Goal: Task Accomplishment & Management: Manage account settings

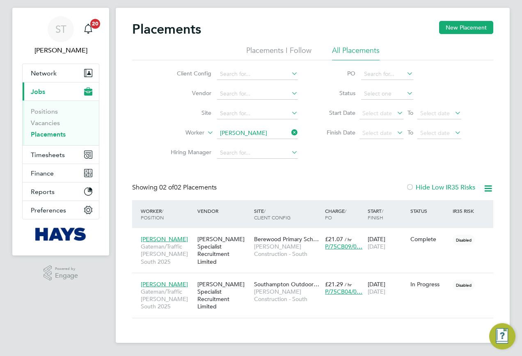
click at [259, 139] on li "Worker [PERSON_NAME]" at bounding box center [231, 134] width 154 height 20
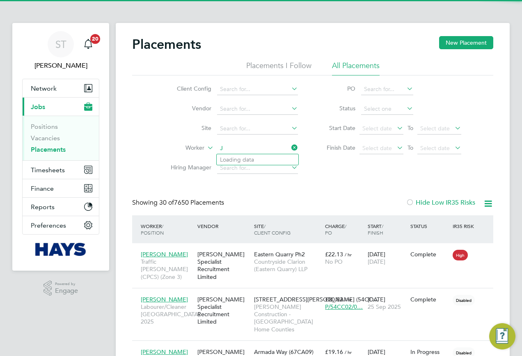
scroll to position [8, 39]
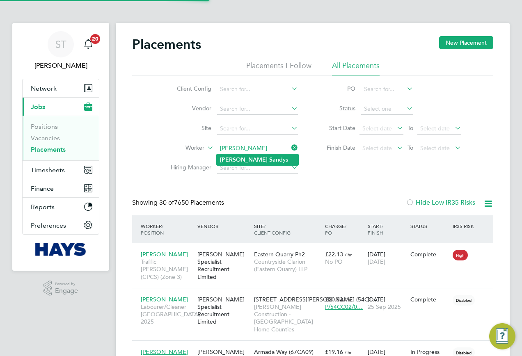
click at [257, 155] on li "James San dys" at bounding box center [258, 159] width 82 height 11
type input "James Sandys"
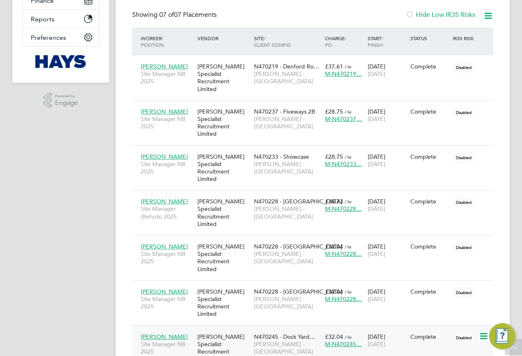
click at [280, 329] on div "N470245 - Dock Yard… Lovell - North West" at bounding box center [287, 344] width 71 height 31
click at [237, 329] on div "Hays Specialist Recruitment Limited" at bounding box center [223, 348] width 57 height 38
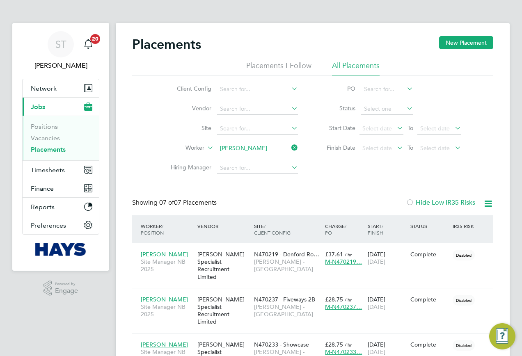
click at [251, 147] on input "James Sandys" at bounding box center [257, 148] width 81 height 11
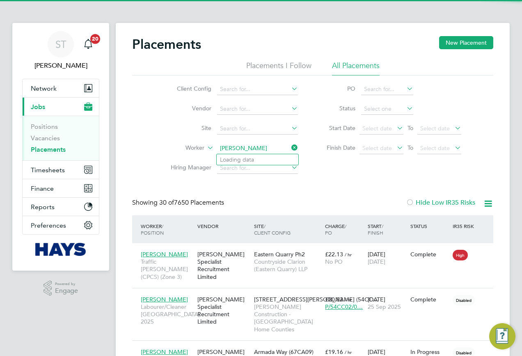
scroll to position [8, 39]
click at [249, 160] on li "David Wh itfield" at bounding box center [258, 159] width 82 height 11
type input "David Whitfield"
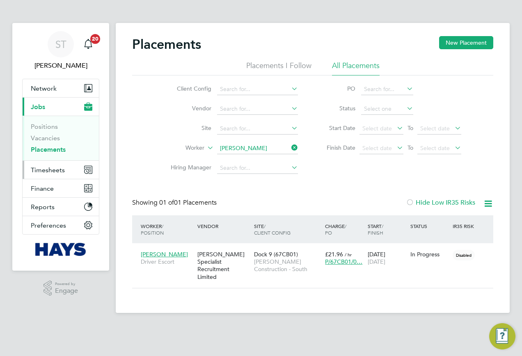
click at [42, 176] on button "Timesheets" at bounding box center [61, 170] width 76 height 18
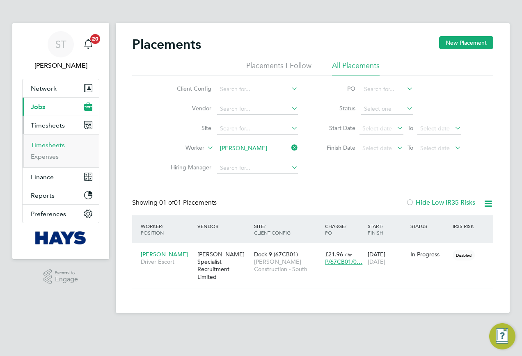
drag, startPoint x: 41, startPoint y: 145, endPoint x: 193, endPoint y: 18, distance: 199.0
click at [41, 145] on link "Timesheets" at bounding box center [48, 145] width 34 height 8
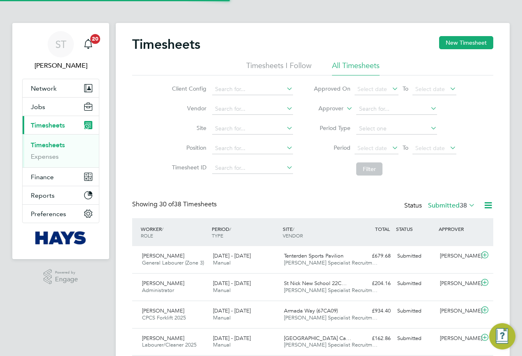
click at [341, 109] on label "Approver" at bounding box center [325, 109] width 37 height 8
drag, startPoint x: 325, startPoint y: 117, endPoint x: 325, endPoint y: 109, distance: 7.8
click at [325, 114] on li "Worker" at bounding box center [323, 118] width 41 height 11
click at [381, 108] on input at bounding box center [396, 108] width 81 height 11
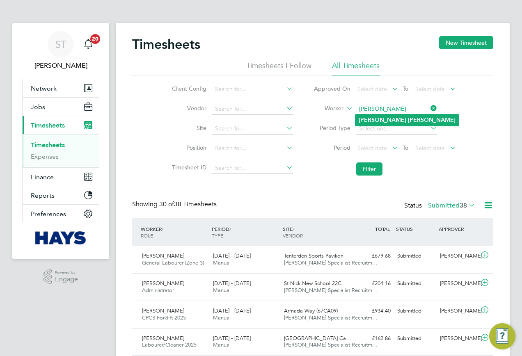
click at [375, 121] on b "James" at bounding box center [383, 120] width 48 height 7
type input "James Seward"
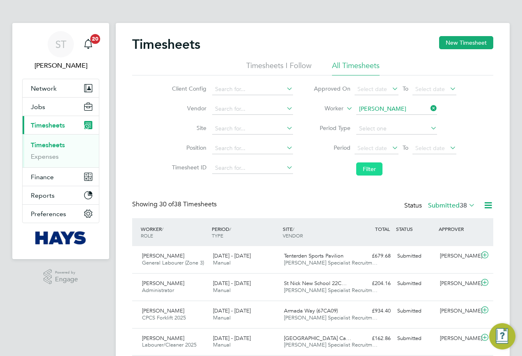
click at [358, 170] on button "Filter" at bounding box center [369, 169] width 26 height 13
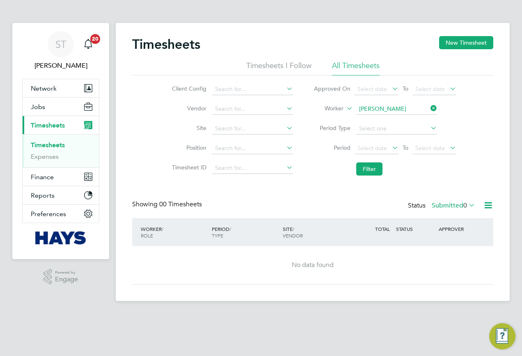
click at [449, 209] on label "Submitted 0" at bounding box center [454, 206] width 44 height 8
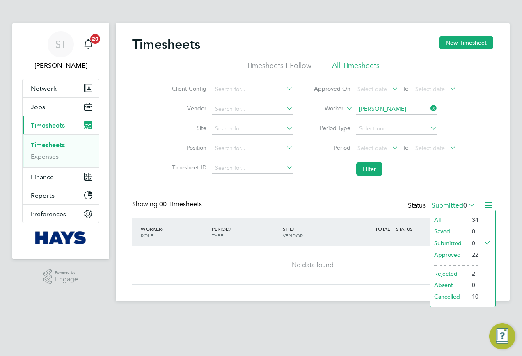
click at [434, 222] on li "All" at bounding box center [449, 219] width 38 height 11
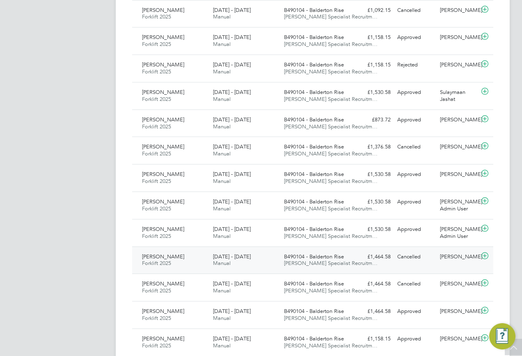
click at [424, 265] on div "James Seward Forklift 2025 19 - 25 Jul 2025 19 - 25 Jul 2025 Manual B490104 - B…" at bounding box center [312, 260] width 361 height 27
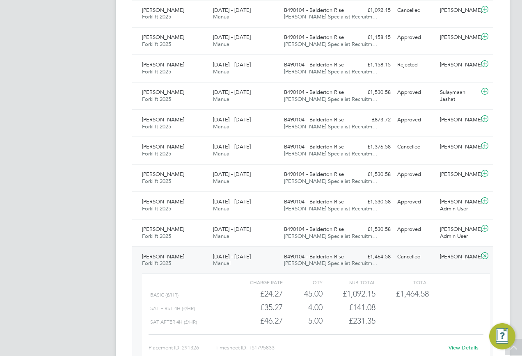
click at [454, 346] on link "View Details" at bounding box center [464, 347] width 30 height 7
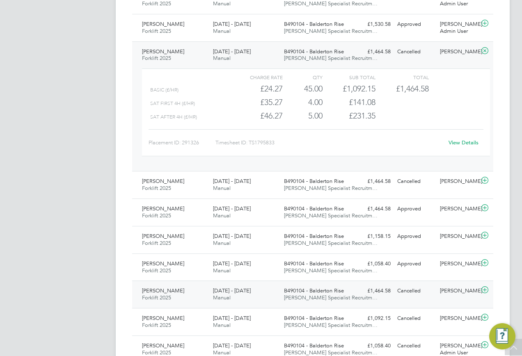
click at [323, 290] on span "B490104 - Balderton Rise" at bounding box center [314, 290] width 60 height 7
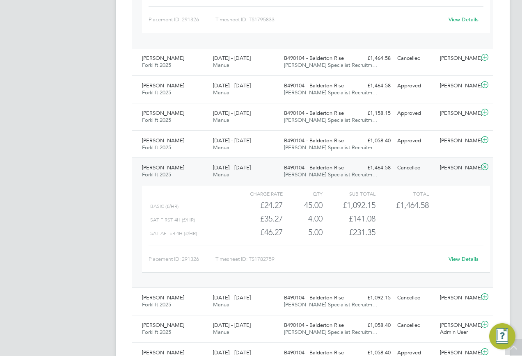
click at [449, 259] on link "View Details" at bounding box center [464, 259] width 30 height 7
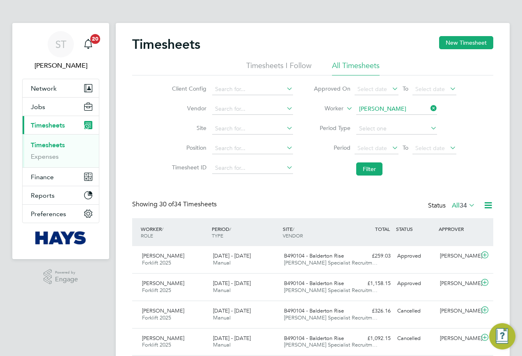
click at [413, 117] on li "Worker James Seward" at bounding box center [384, 109] width 163 height 20
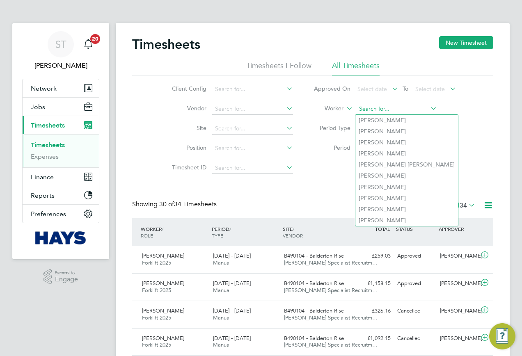
click at [411, 111] on input at bounding box center [396, 108] width 81 height 11
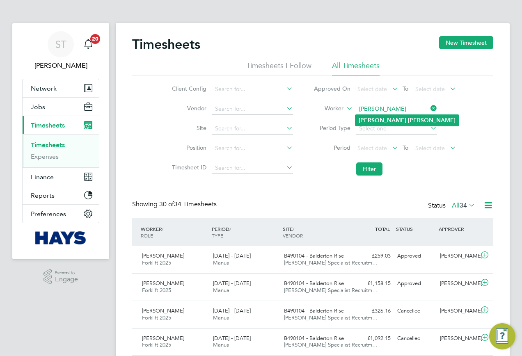
click at [398, 124] on li "Eric Barton" at bounding box center [406, 120] width 103 height 11
type input "Eric Barton"
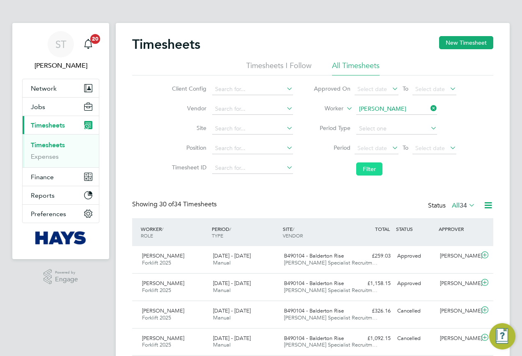
drag, startPoint x: 365, startPoint y: 167, endPoint x: 363, endPoint y: 174, distance: 7.3
click at [363, 167] on button "Filter" at bounding box center [369, 169] width 26 height 13
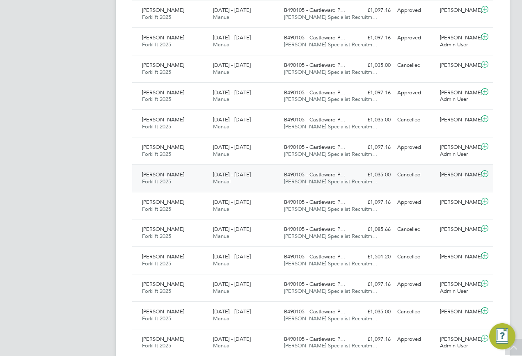
click at [294, 182] on span "Hays Specialist Recruitm…" at bounding box center [331, 181] width 94 height 7
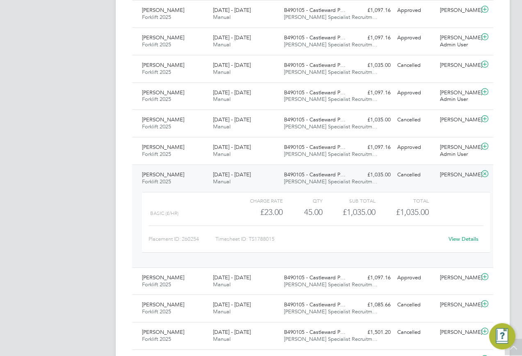
click at [461, 241] on link "View Details" at bounding box center [464, 239] width 30 height 7
click at [376, 152] on div "£1,097.16 Approved" at bounding box center [372, 148] width 43 height 14
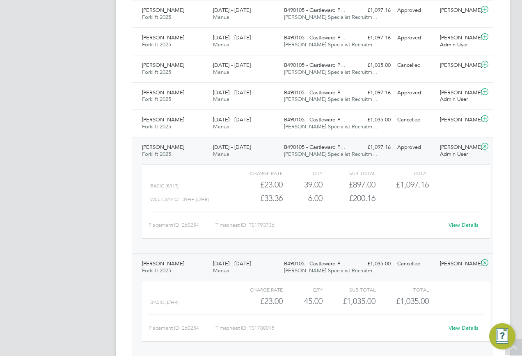
click at [463, 328] on link "View Details" at bounding box center [464, 328] width 30 height 7
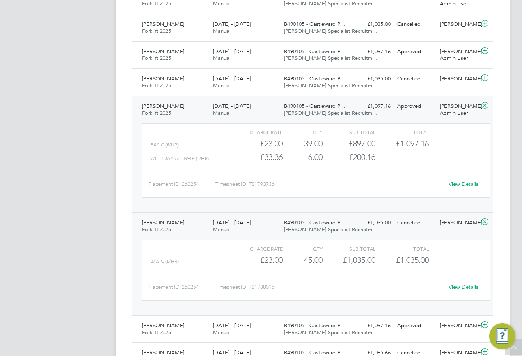
click at [462, 286] on link "View Details" at bounding box center [464, 287] width 30 height 7
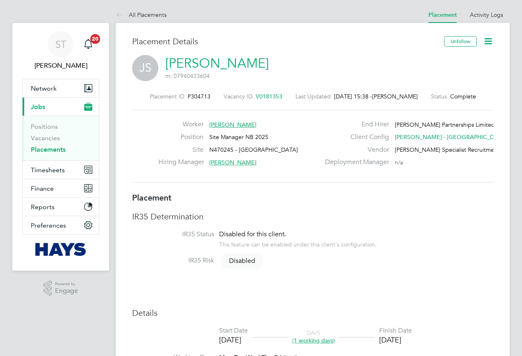
click at [490, 43] on icon at bounding box center [488, 41] width 10 height 10
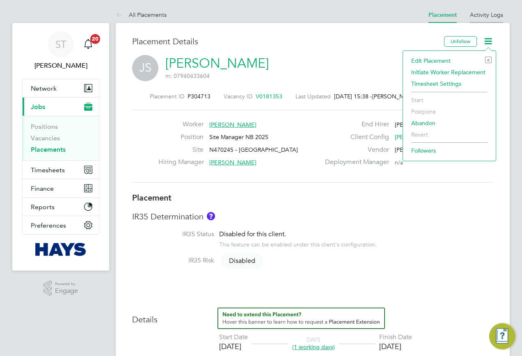
click at [485, 12] on link "Activity Logs" at bounding box center [486, 14] width 33 height 7
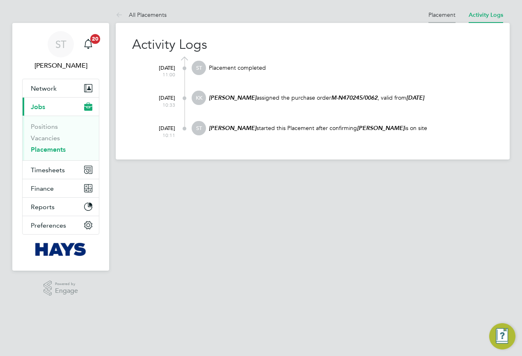
click at [438, 16] on link "Placement" at bounding box center [441, 14] width 27 height 7
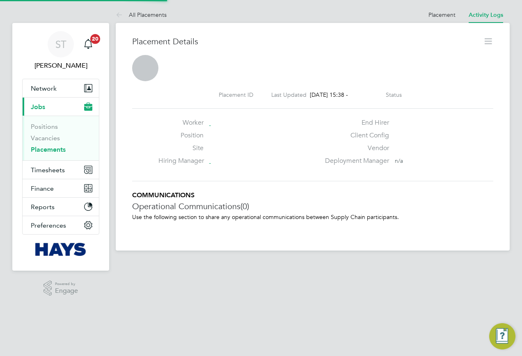
scroll to position [4, 4]
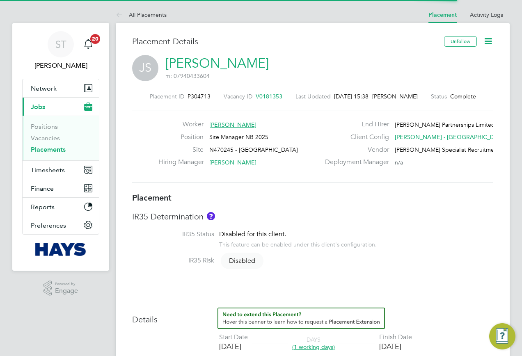
click at [492, 43] on icon at bounding box center [488, 41] width 10 height 10
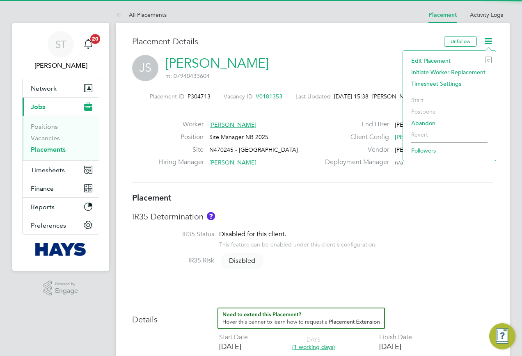
click at [438, 58] on li "Edit Placement e" at bounding box center [449, 60] width 85 height 11
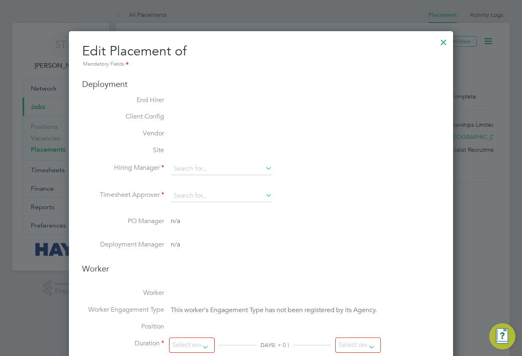
type input "Mark Mellor"
type input "26 Sep 2025"
type input "08:00"
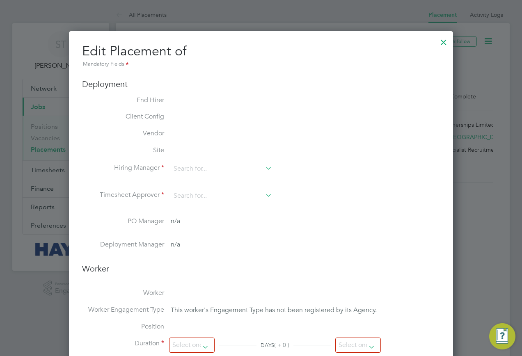
type input "18:00"
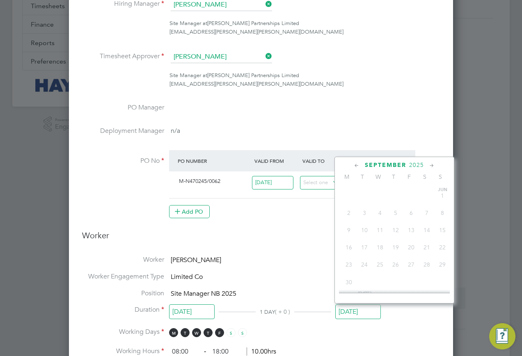
click at [345, 309] on input "26 Sep 2025" at bounding box center [358, 312] width 46 height 15
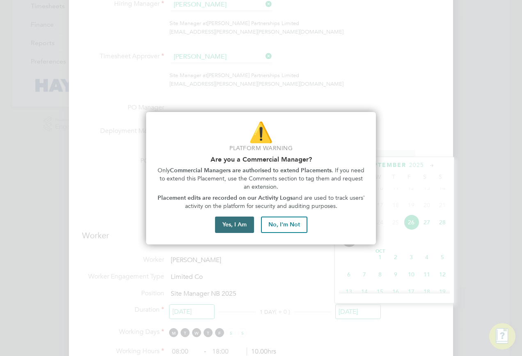
click at [250, 225] on button "Yes, I Am" at bounding box center [234, 225] width 39 height 16
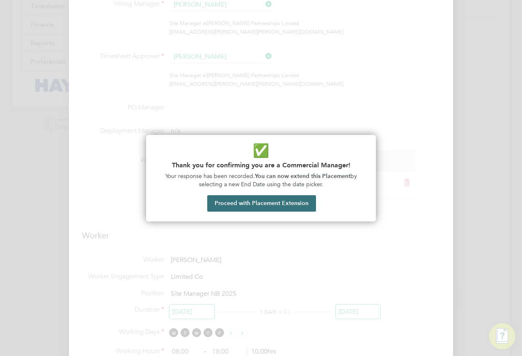
click at [244, 206] on button "Proceed with Placement Extension" at bounding box center [261, 203] width 109 height 16
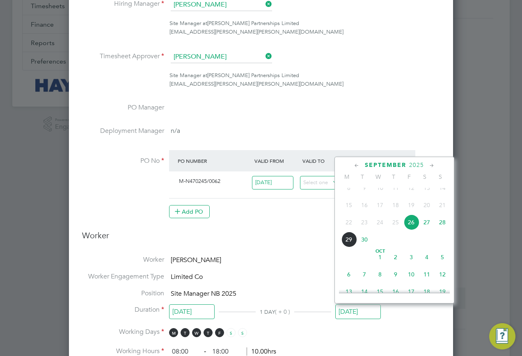
click at [353, 247] on span "29" at bounding box center [349, 240] width 16 height 16
type input "29 Sep 2025"
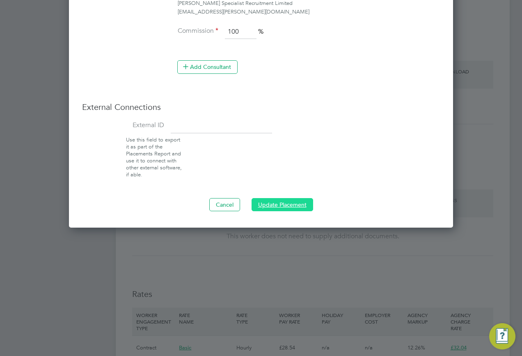
click at [275, 206] on button "Update Placement" at bounding box center [283, 204] width 62 height 13
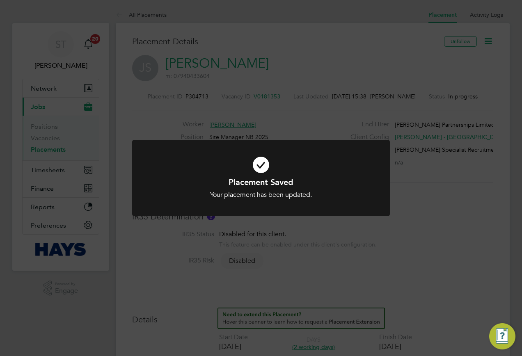
scroll to position [24, 57]
click at [244, 99] on div "Placement Saved Your placement has been updated. Cancel Okay" at bounding box center [261, 178] width 522 height 356
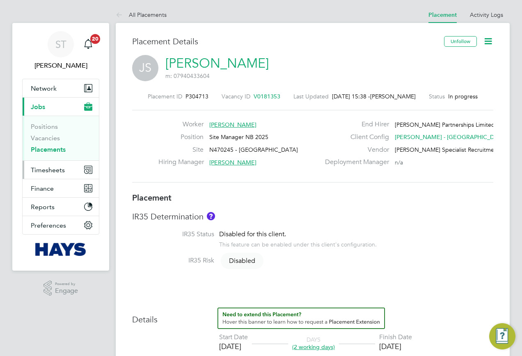
click at [46, 172] on span "Timesheets" at bounding box center [48, 170] width 34 height 8
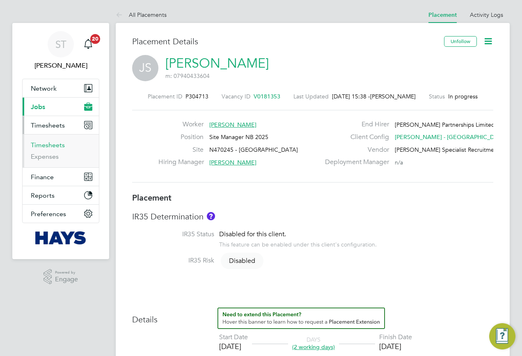
click at [55, 147] on link "Timesheets" at bounding box center [48, 145] width 34 height 8
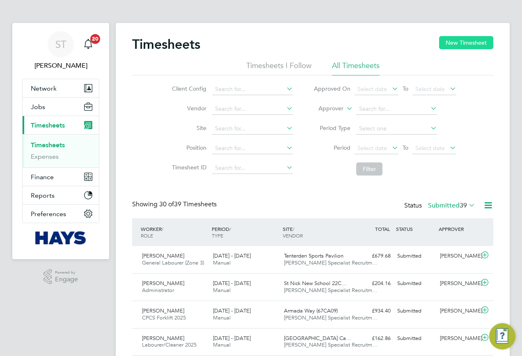
scroll to position [21, 71]
click at [451, 43] on button "New Timesheet" at bounding box center [466, 42] width 54 height 13
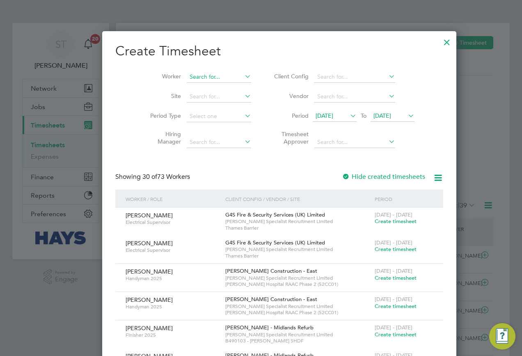
click at [187, 77] on input at bounding box center [219, 76] width 64 height 11
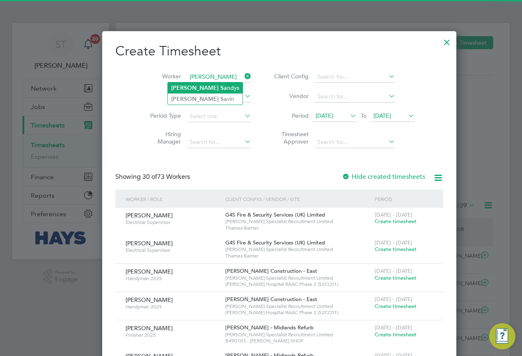
click at [187, 85] on b "James" at bounding box center [195, 88] width 48 height 7
type input "James Sandys"
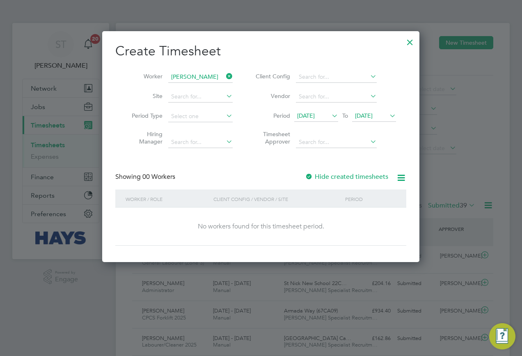
click at [315, 119] on span "15 Sep 2025" at bounding box center [306, 115] width 18 height 7
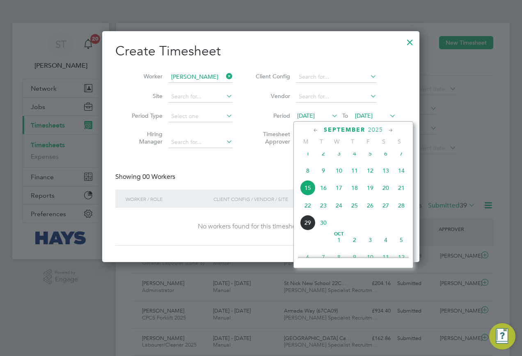
click at [373, 114] on span "22 Sep 2025" at bounding box center [364, 115] width 18 height 7
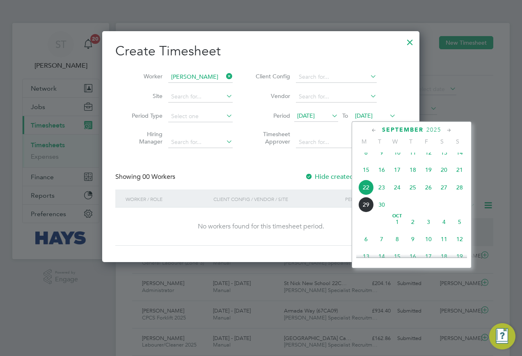
click at [366, 213] on span "29" at bounding box center [366, 205] width 16 height 16
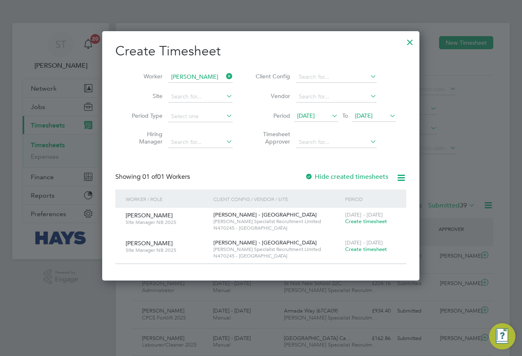
click at [409, 45] on div at bounding box center [410, 40] width 15 height 15
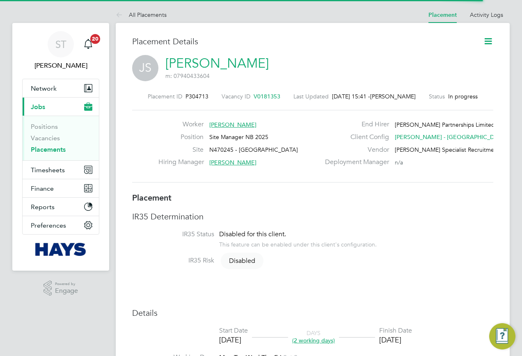
scroll to position [4, 4]
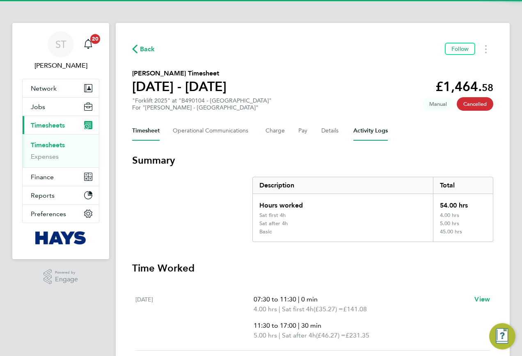
click at [365, 135] on Logs-tab "Activity Logs" at bounding box center [370, 131] width 34 height 20
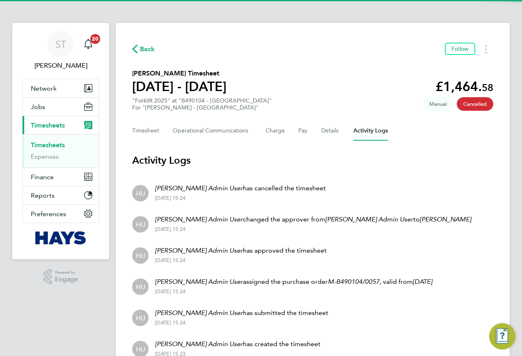
scroll to position [41, 0]
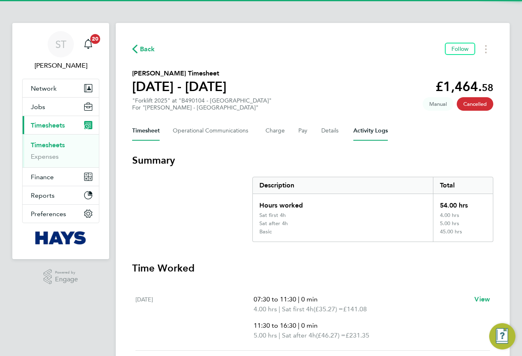
click at [368, 137] on Logs-tab "Activity Logs" at bounding box center [370, 131] width 34 height 20
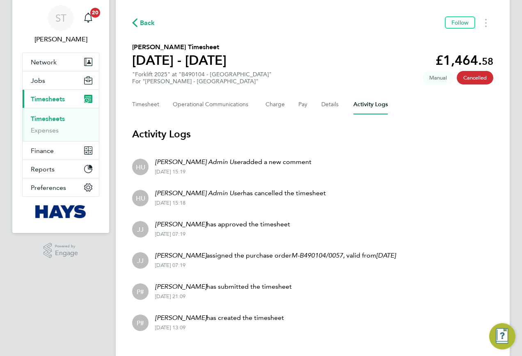
scroll to position [41, 0]
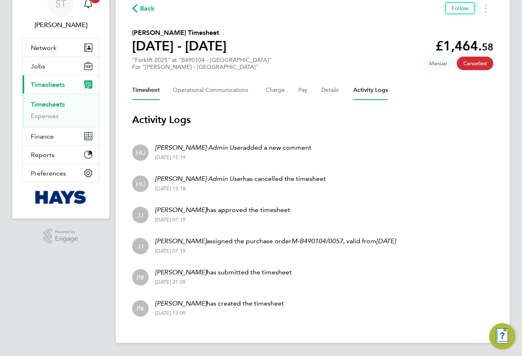
click at [154, 91] on button "Timesheet" at bounding box center [145, 90] width 27 height 20
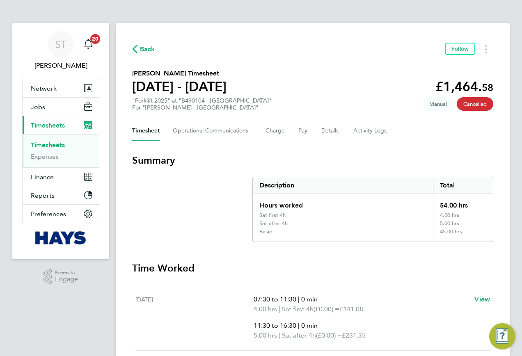
scroll to position [205, 0]
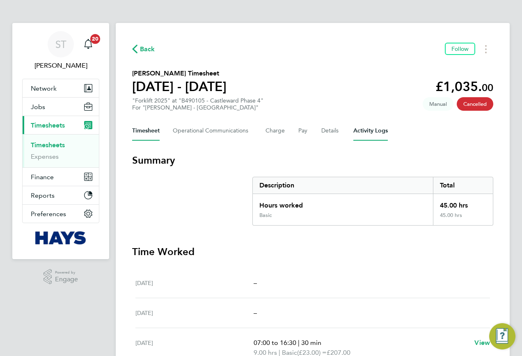
click at [369, 137] on Logs-tab "Activity Logs" at bounding box center [370, 131] width 34 height 20
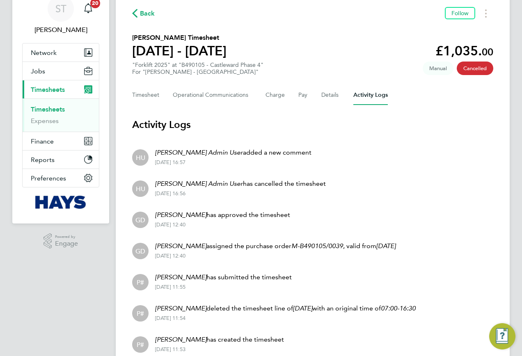
scroll to position [72, 0]
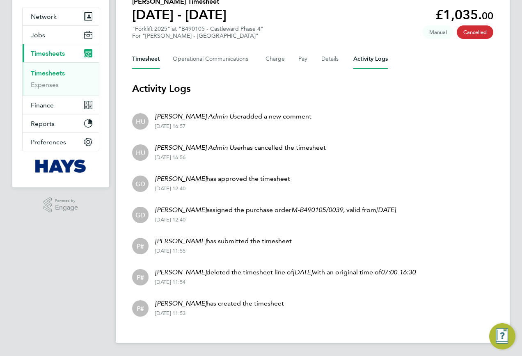
click at [137, 62] on button "Timesheet" at bounding box center [145, 59] width 27 height 20
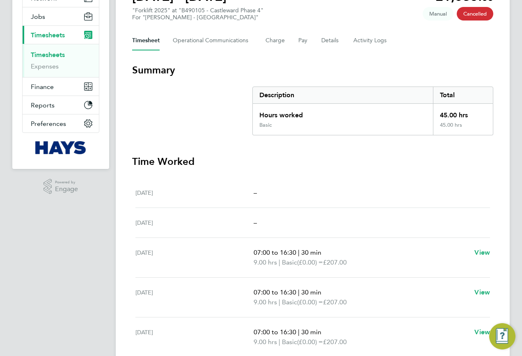
scroll to position [204, 0]
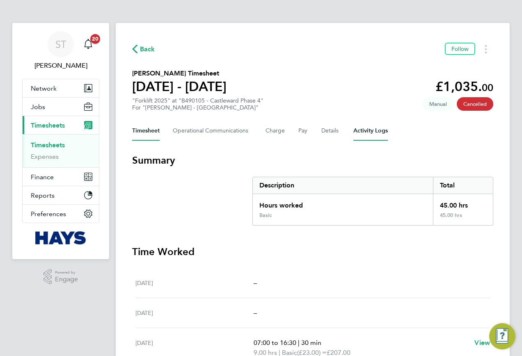
click at [382, 129] on Logs-tab "Activity Logs" at bounding box center [370, 131] width 34 height 20
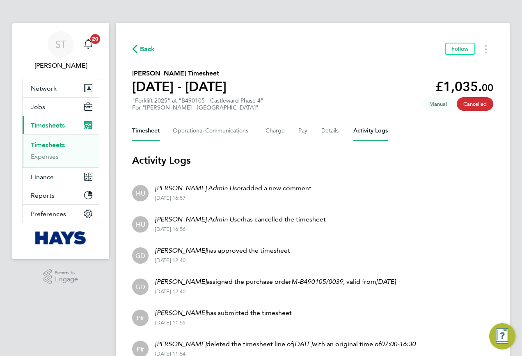
click at [154, 128] on button "Timesheet" at bounding box center [145, 131] width 27 height 20
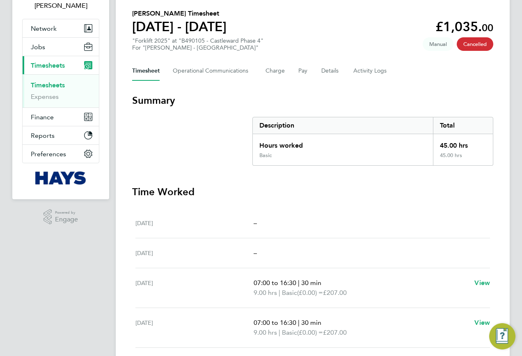
scroll to position [204, 0]
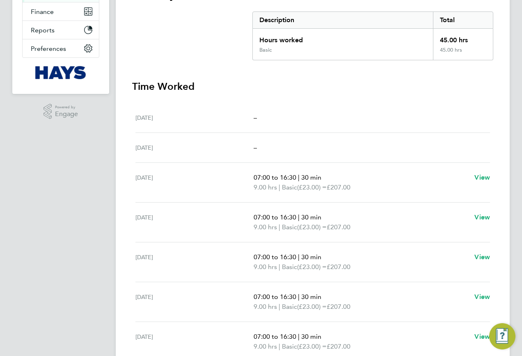
scroll to position [204, 0]
